Goal: Obtain resource: Download file/media

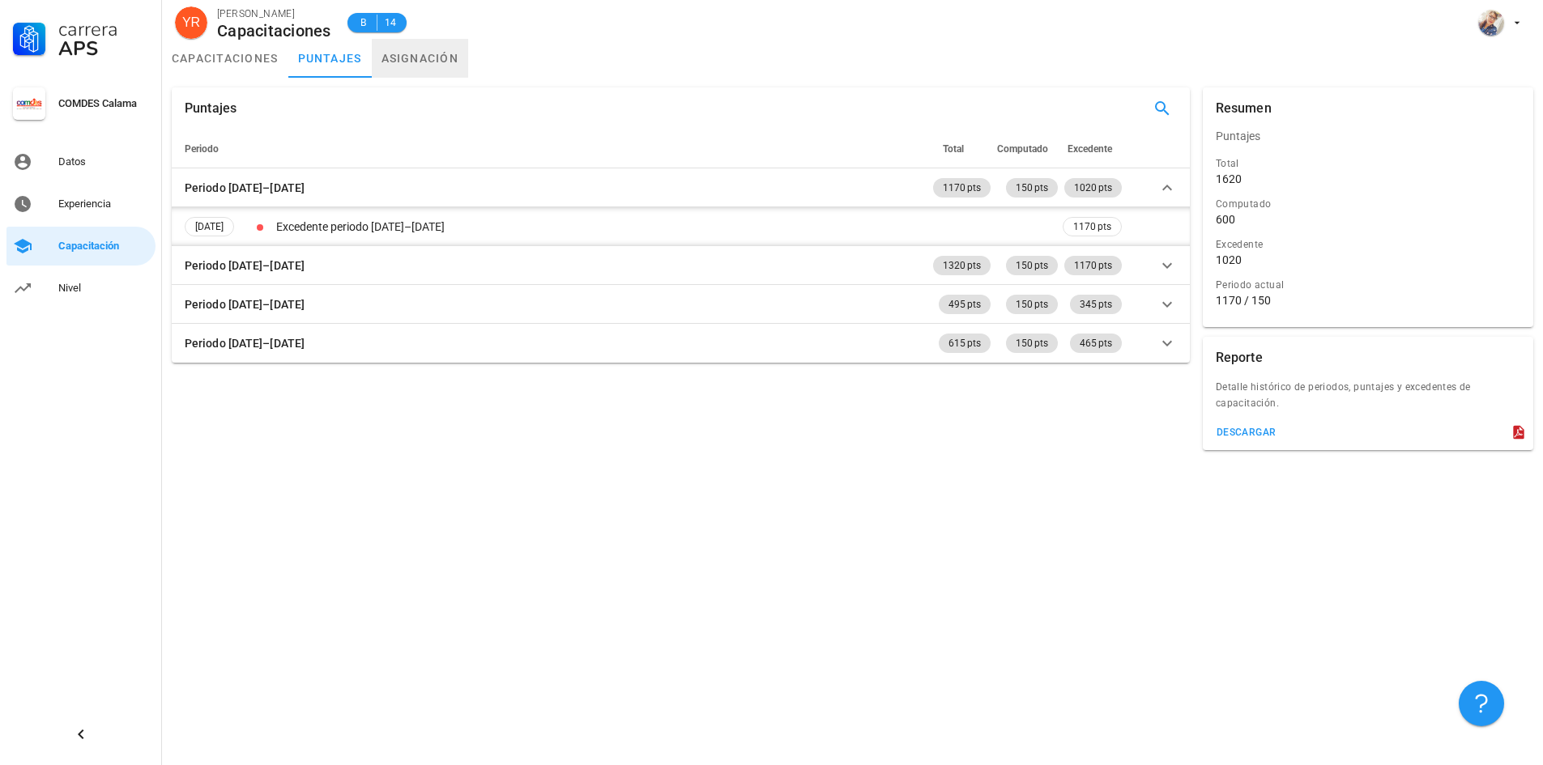
click at [434, 62] on link "asignación" at bounding box center [420, 58] width 97 height 39
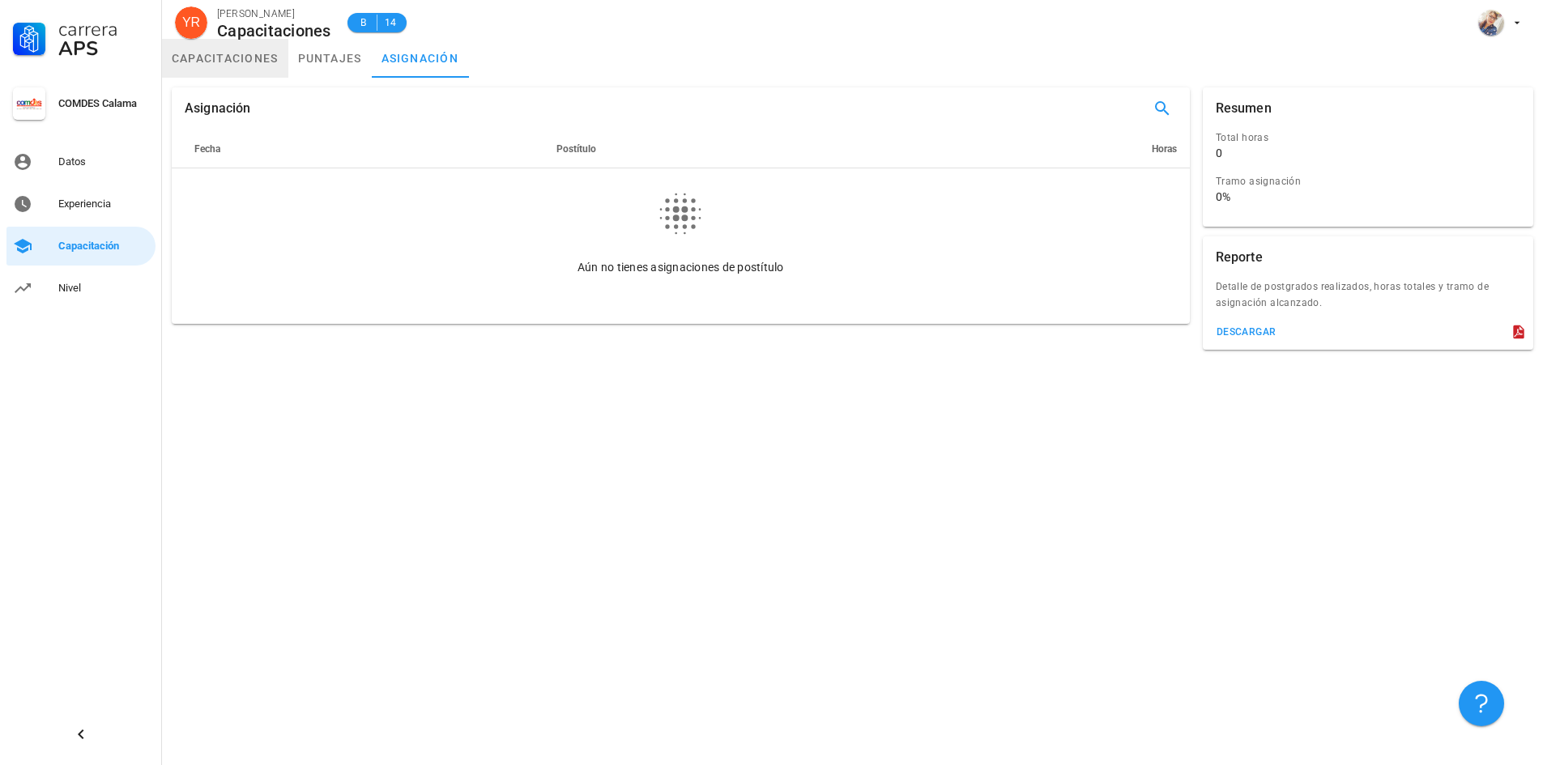
click at [236, 60] on link "capacitaciones" at bounding box center [225, 58] width 126 height 39
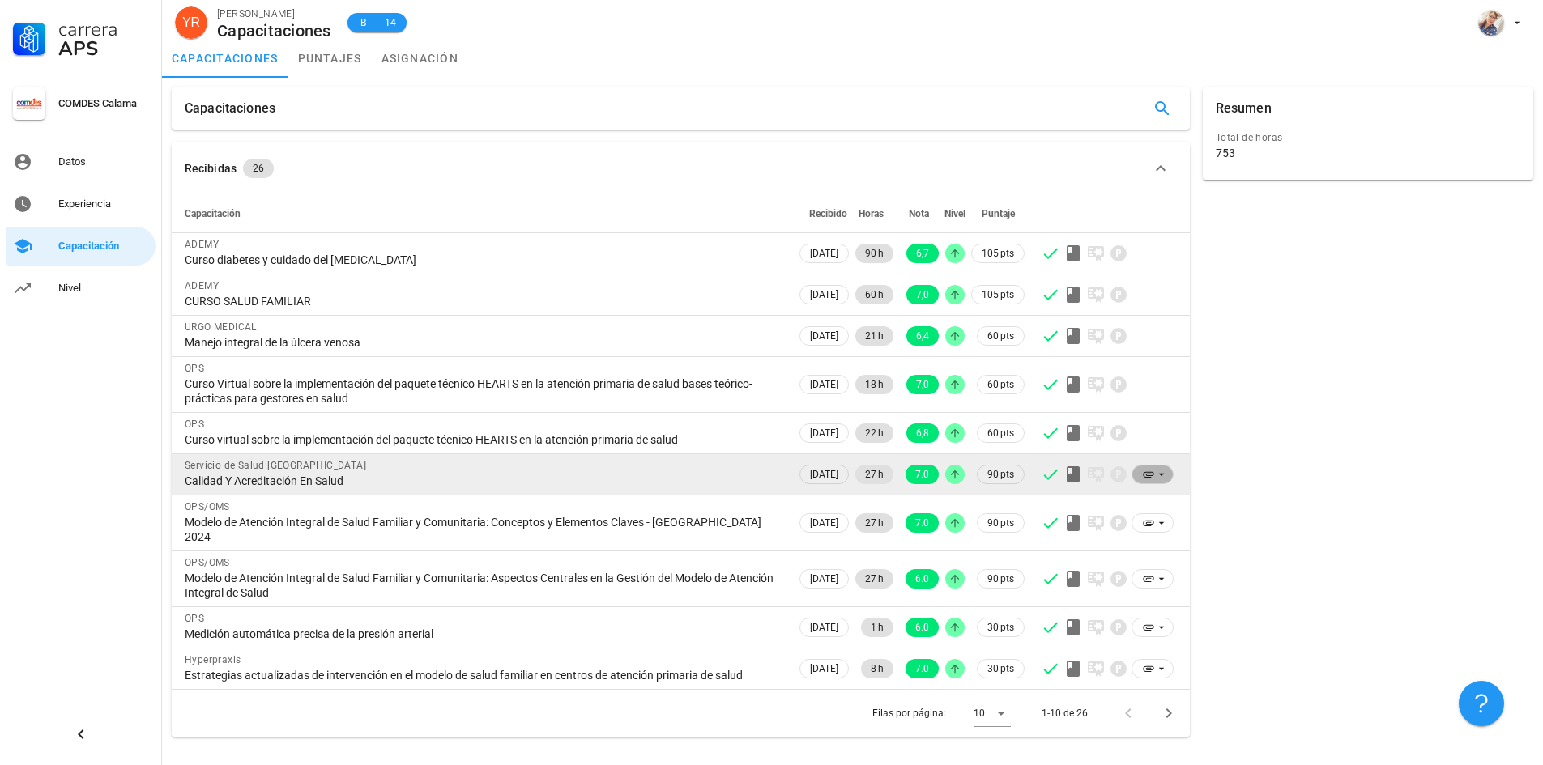
click at [1165, 471] on icon at bounding box center [1161, 474] width 13 height 13
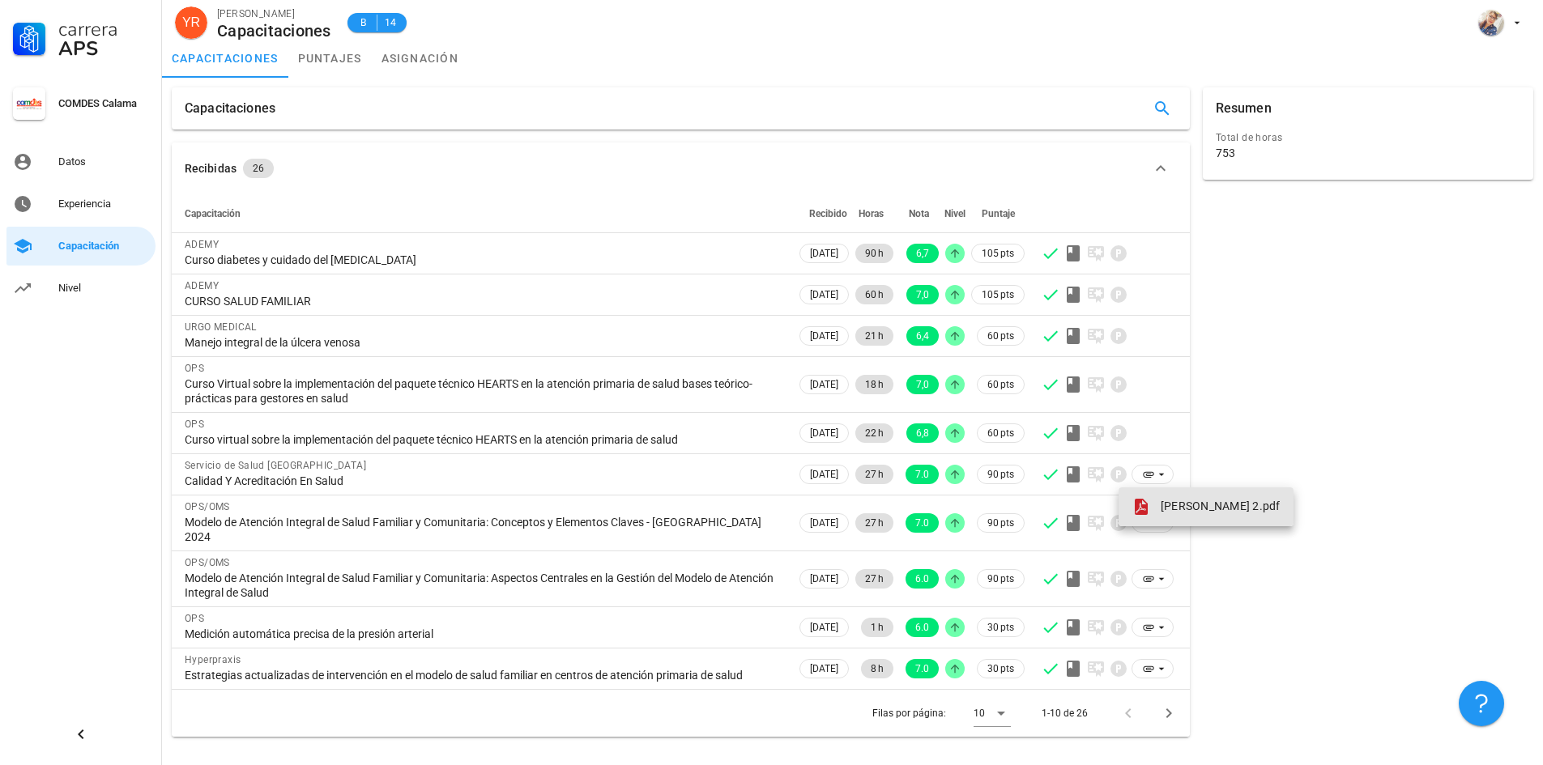
click at [1220, 510] on span "[PERSON_NAME] 2.pdf" at bounding box center [1220, 506] width 120 height 13
click at [330, 66] on link "puntajes" at bounding box center [329, 58] width 83 height 39
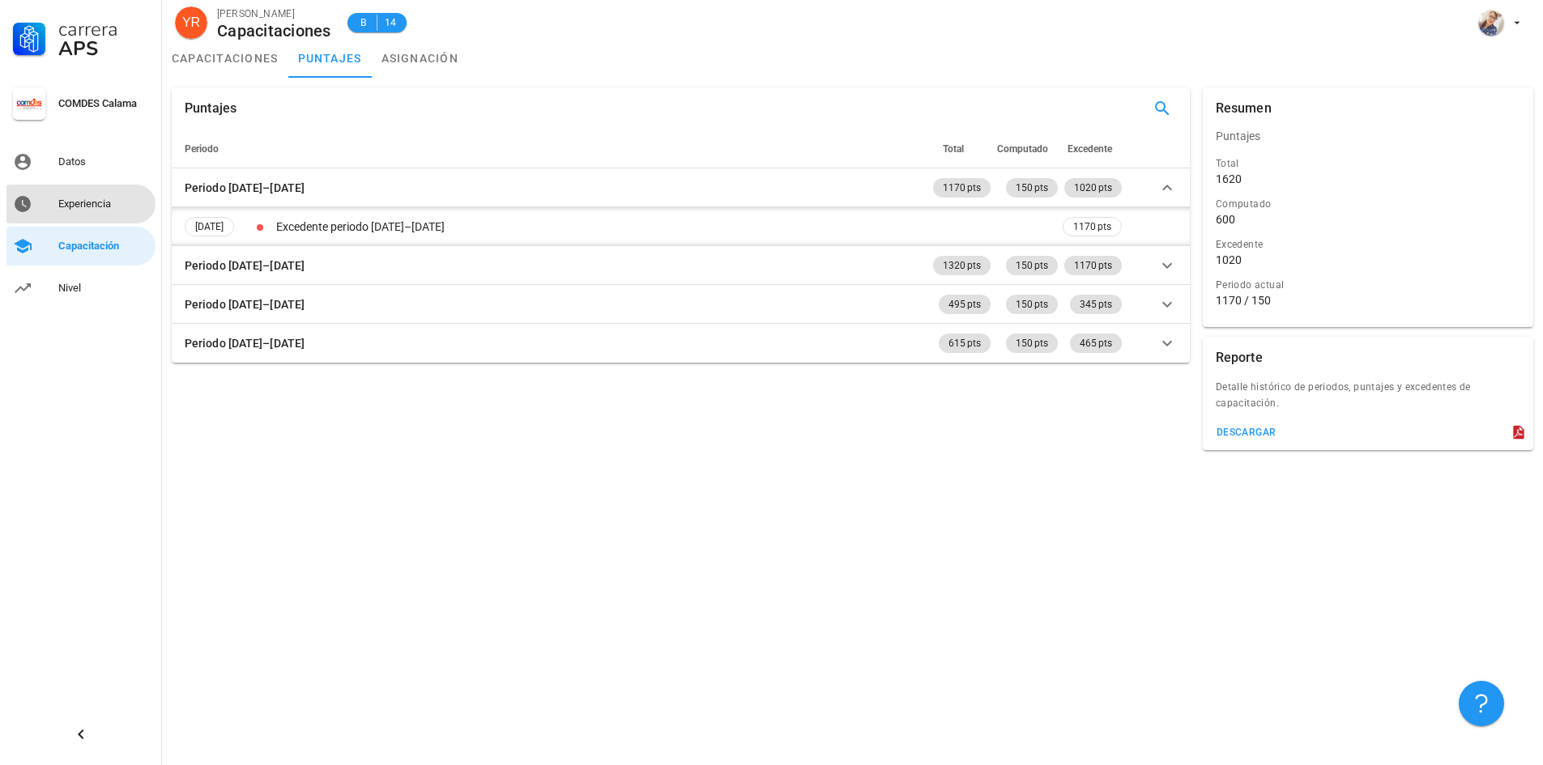
click at [86, 206] on div "Experiencia" at bounding box center [103, 204] width 91 height 13
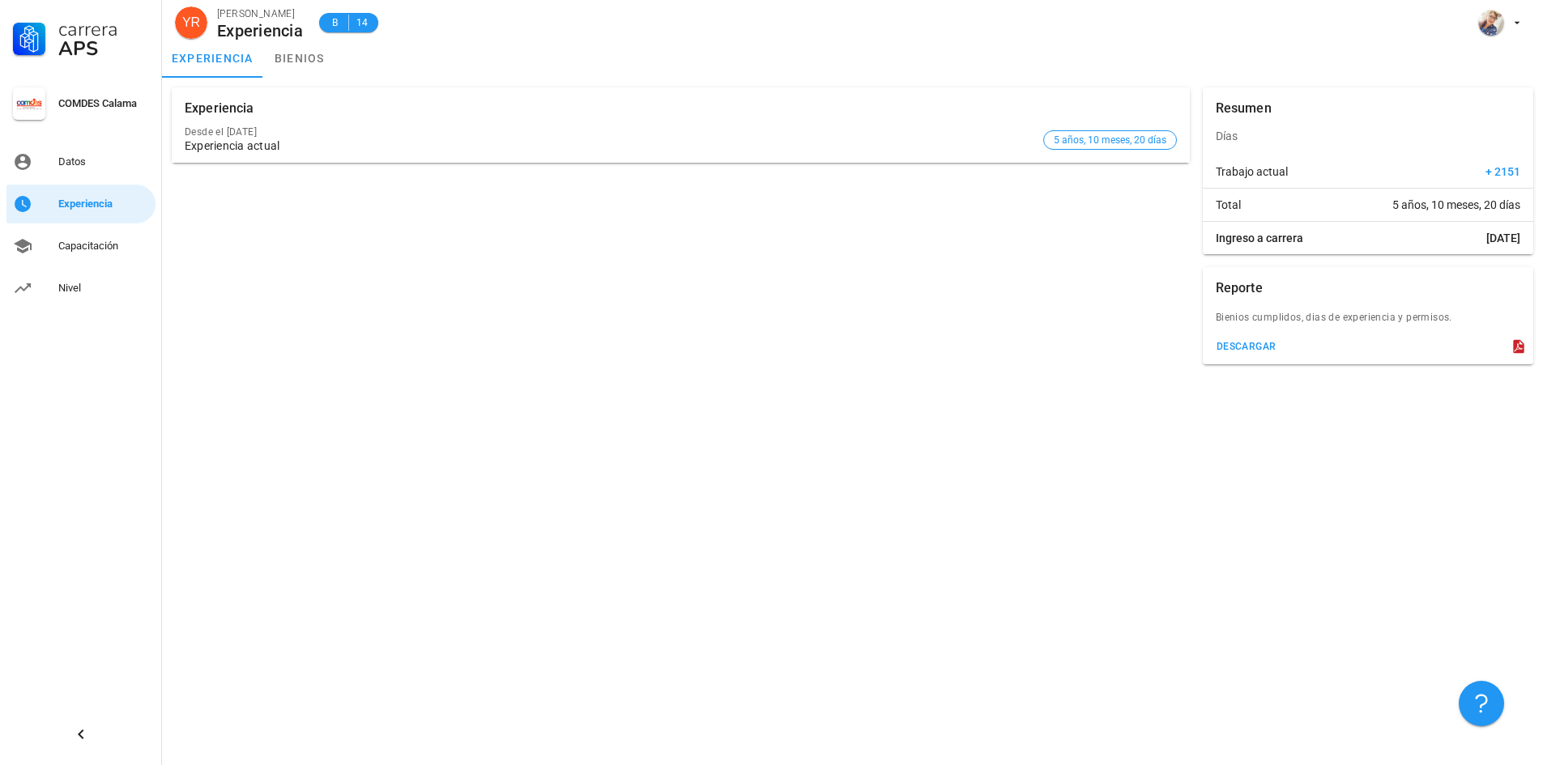
click at [1517, 347] on icon at bounding box center [1518, 346] width 16 height 16
click at [53, 257] on link "Capacitación" at bounding box center [80, 246] width 149 height 39
